Goal: Task Accomplishment & Management: Check status

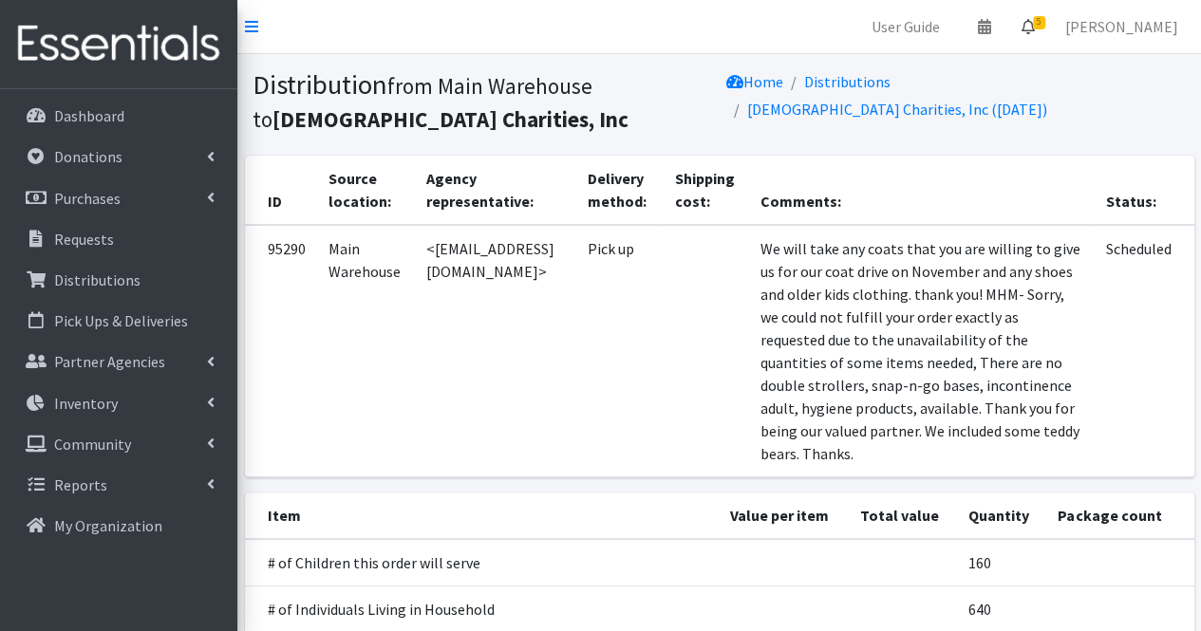
click at [1035, 24] on icon at bounding box center [1028, 26] width 13 height 15
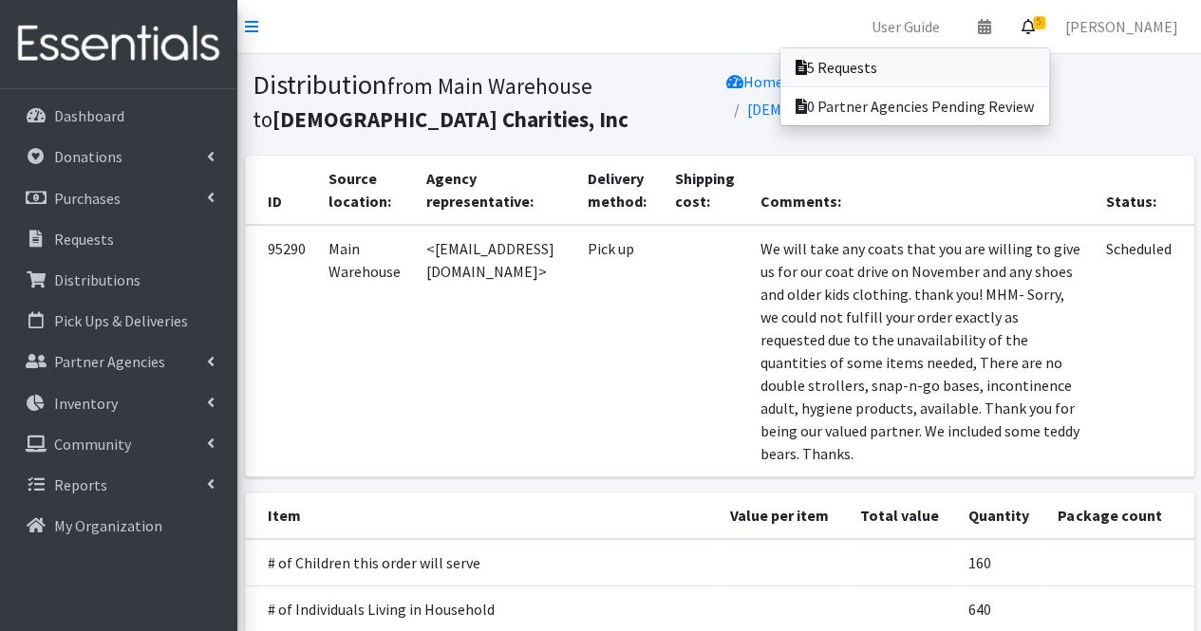
click at [1004, 78] on link "5 Requests" at bounding box center [915, 67] width 269 height 38
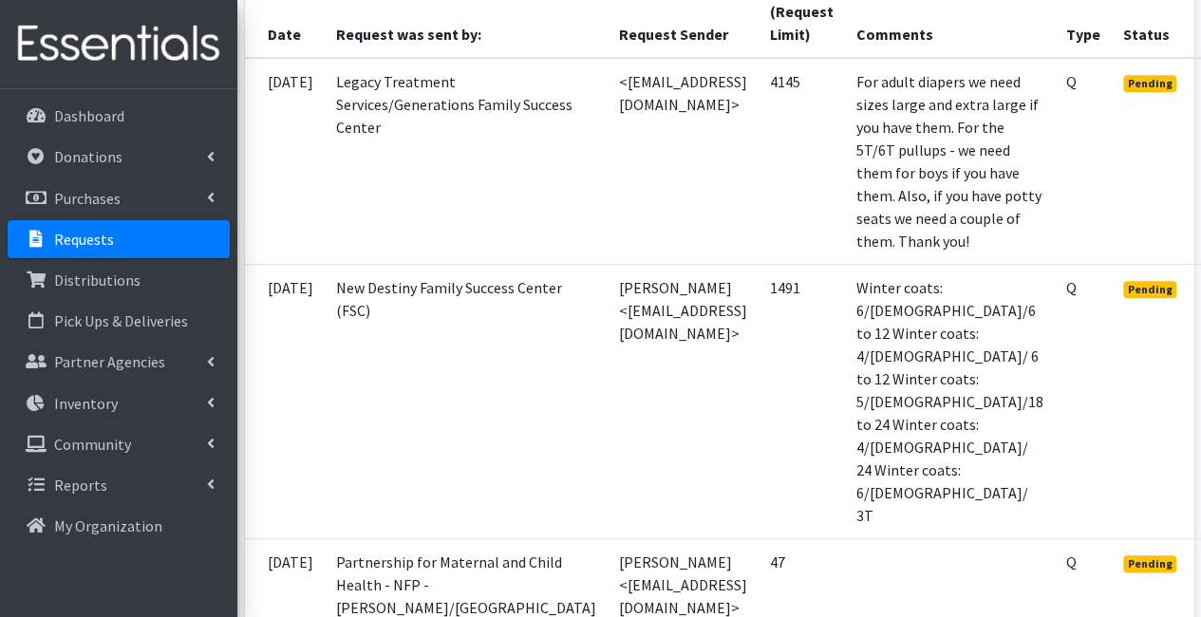
scroll to position [543, 129]
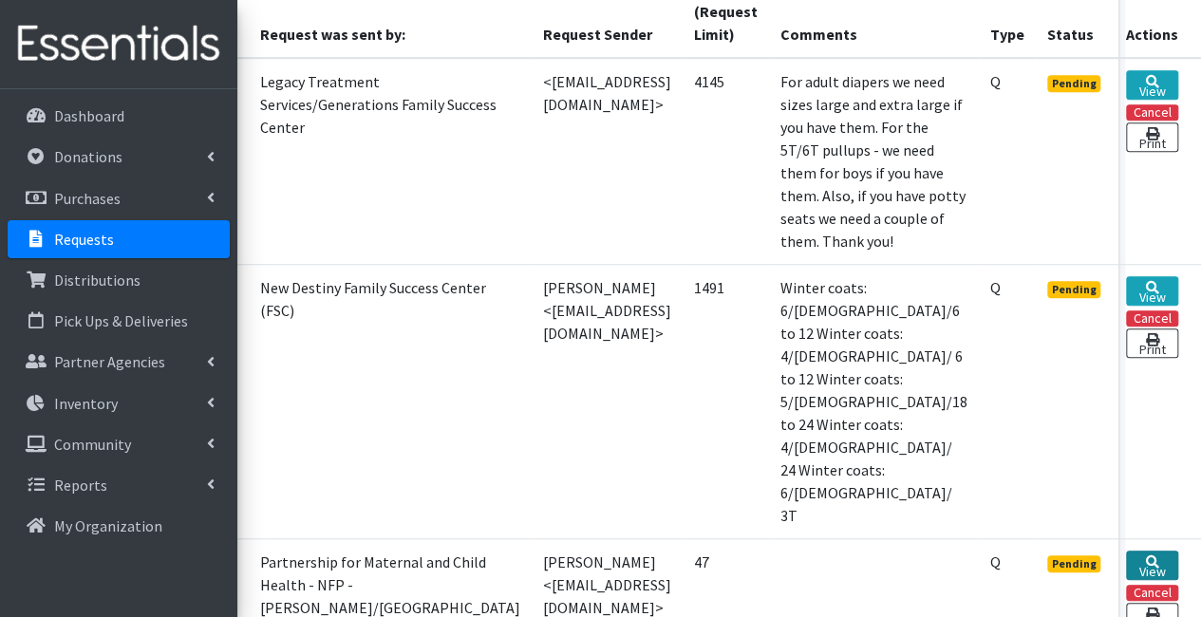
click at [1138, 551] on link "View" at bounding box center [1152, 565] width 52 height 29
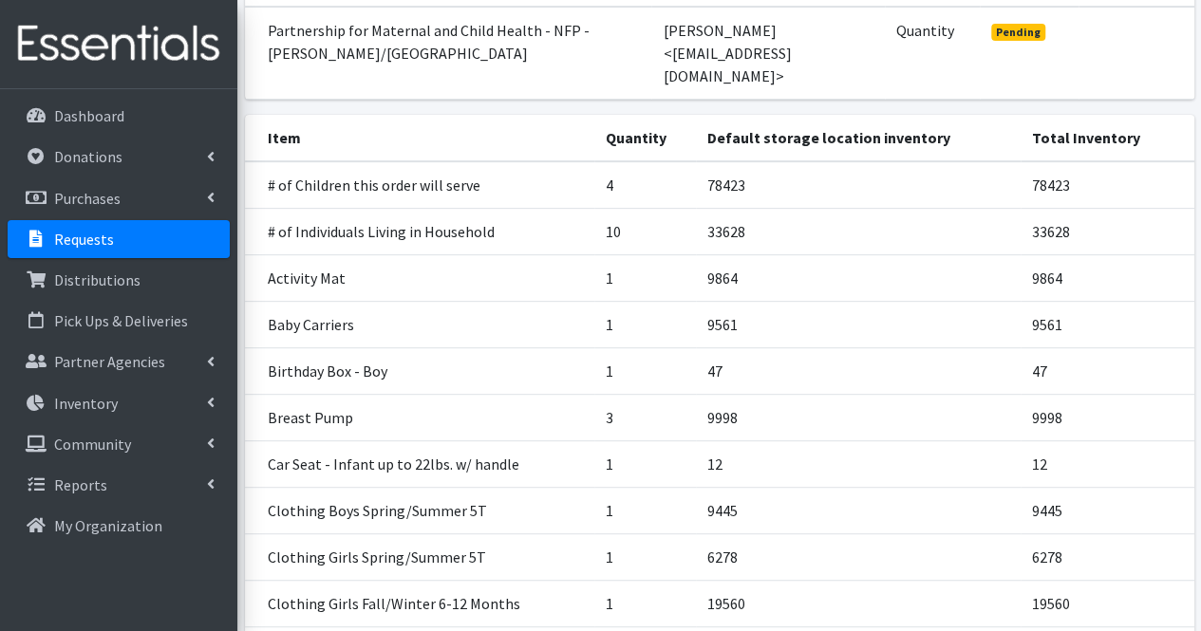
scroll to position [280, 0]
